Goal: Navigation & Orientation: Understand site structure

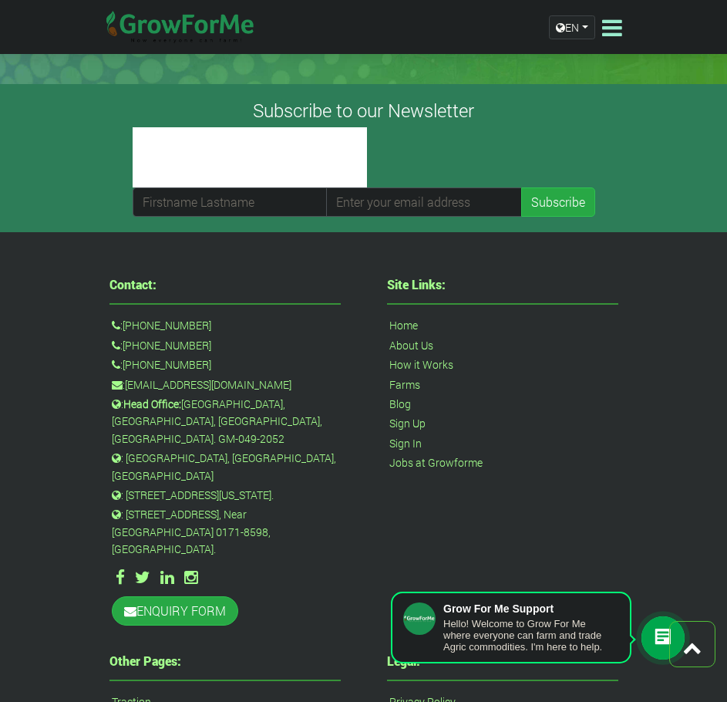
scroll to position [3951, 0]
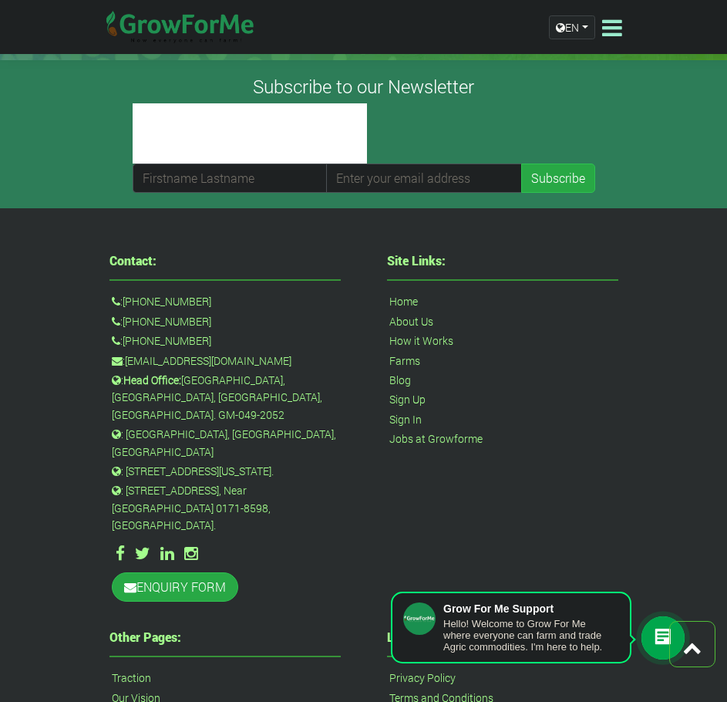
click at [421, 329] on link "About Us" at bounding box center [411, 321] width 44 height 17
